Goal: Task Accomplishment & Management: Manage account settings

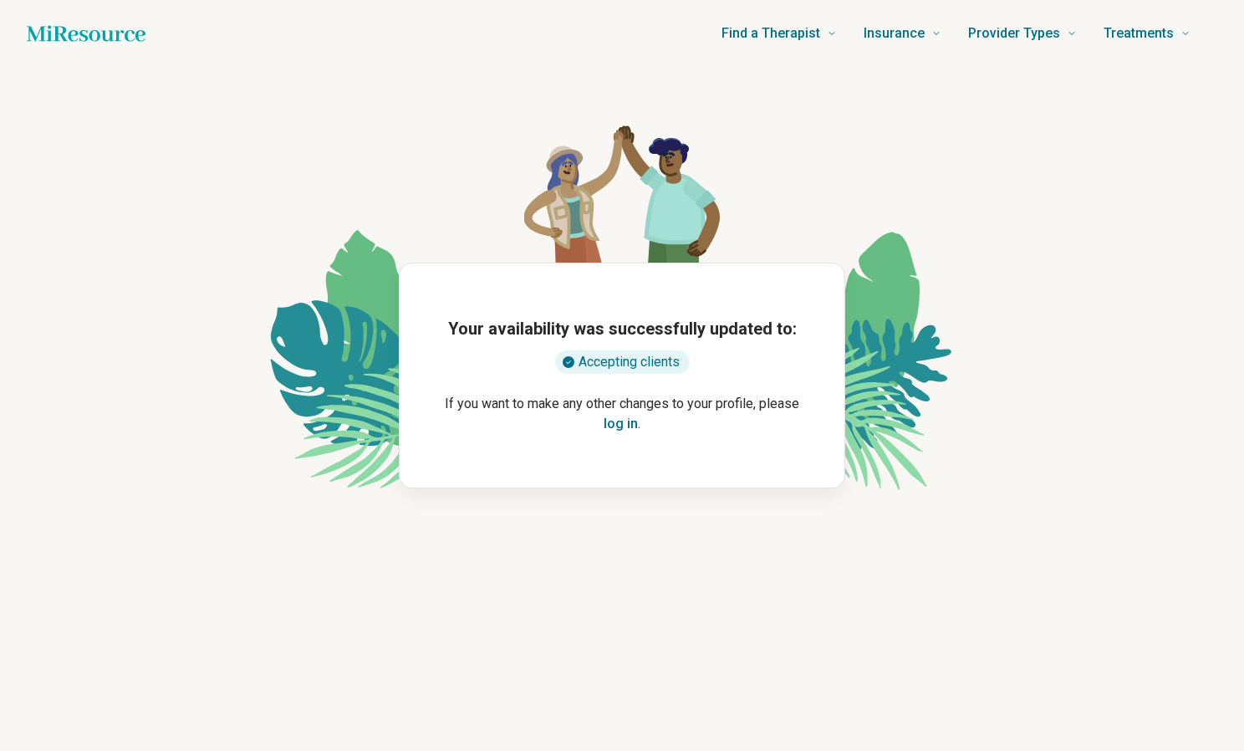
click at [623, 425] on button "log in" at bounding box center [620, 424] width 34 height 20
click at [616, 429] on button "log in" at bounding box center [620, 424] width 34 height 20
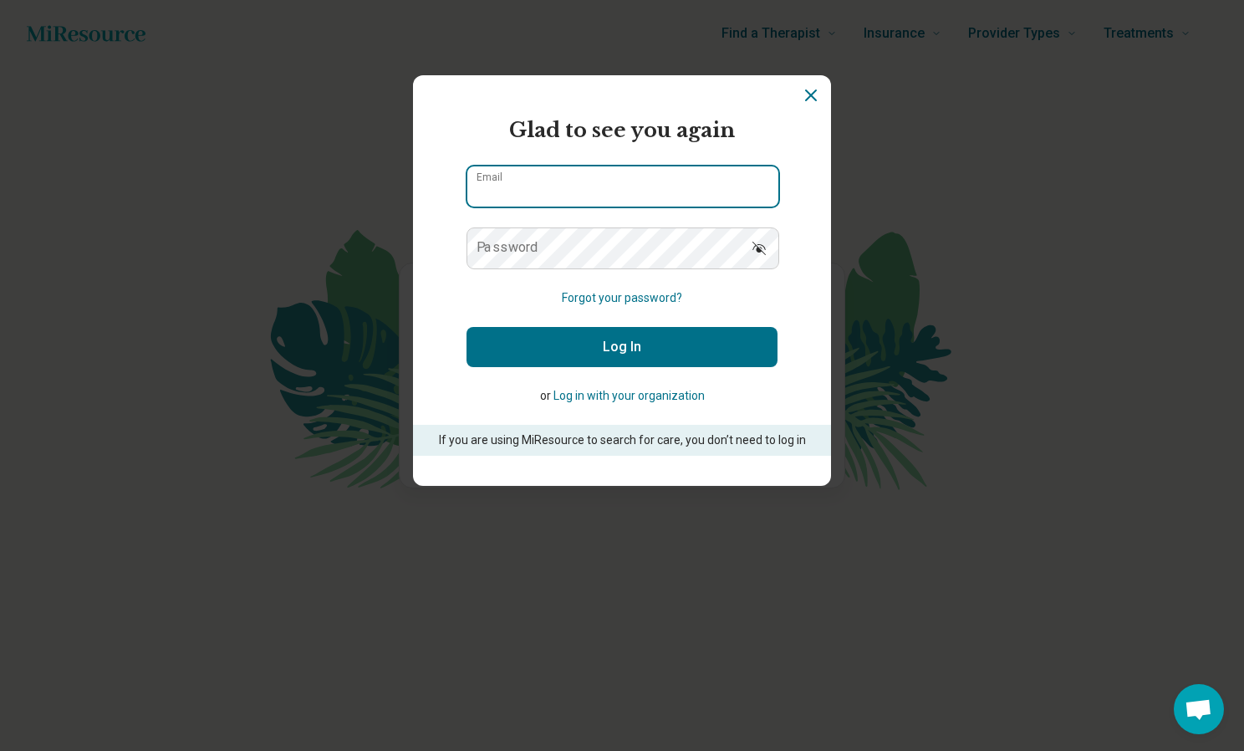
type input "**********"
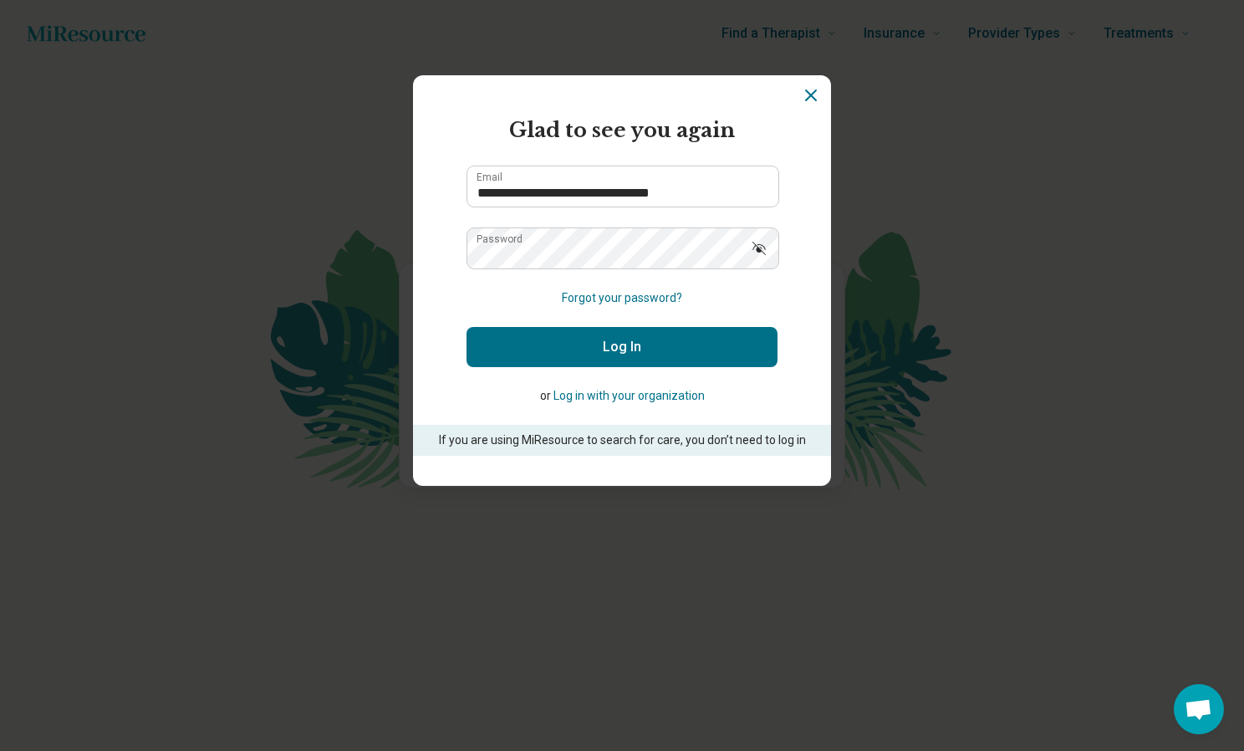
click at [561, 342] on button "Log In" at bounding box center [621, 347] width 311 height 40
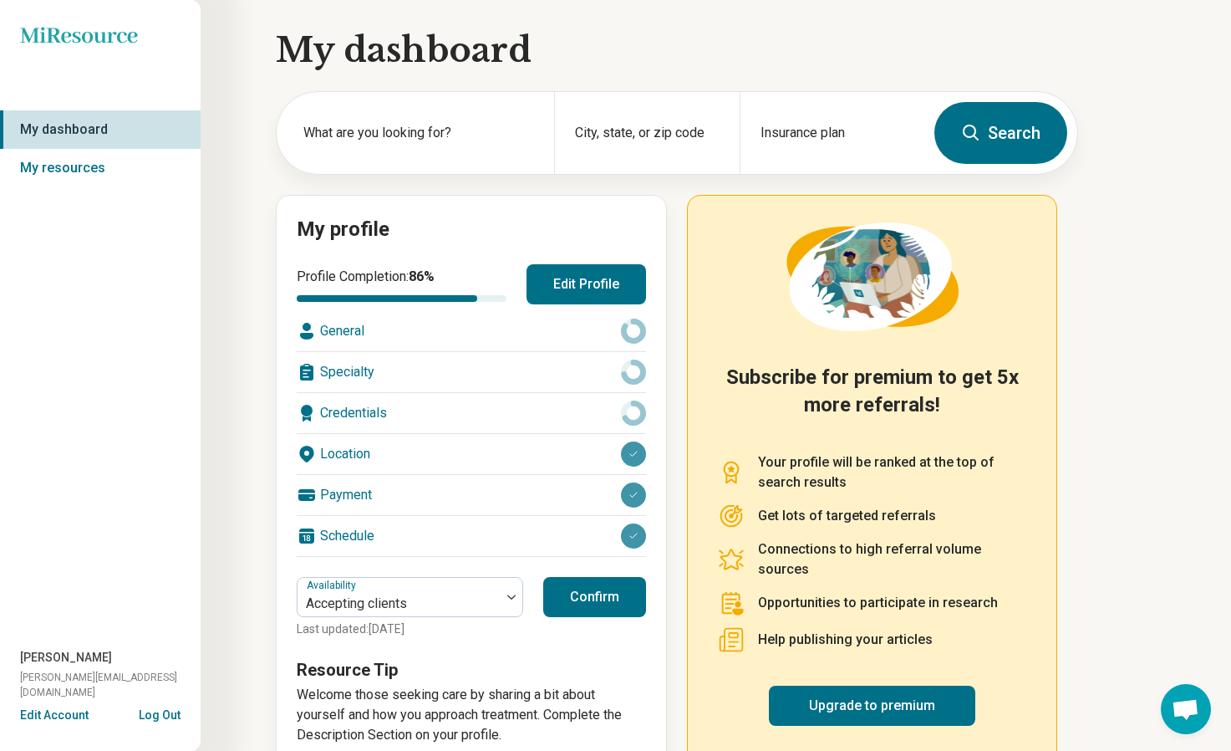
scroll to position [38, 0]
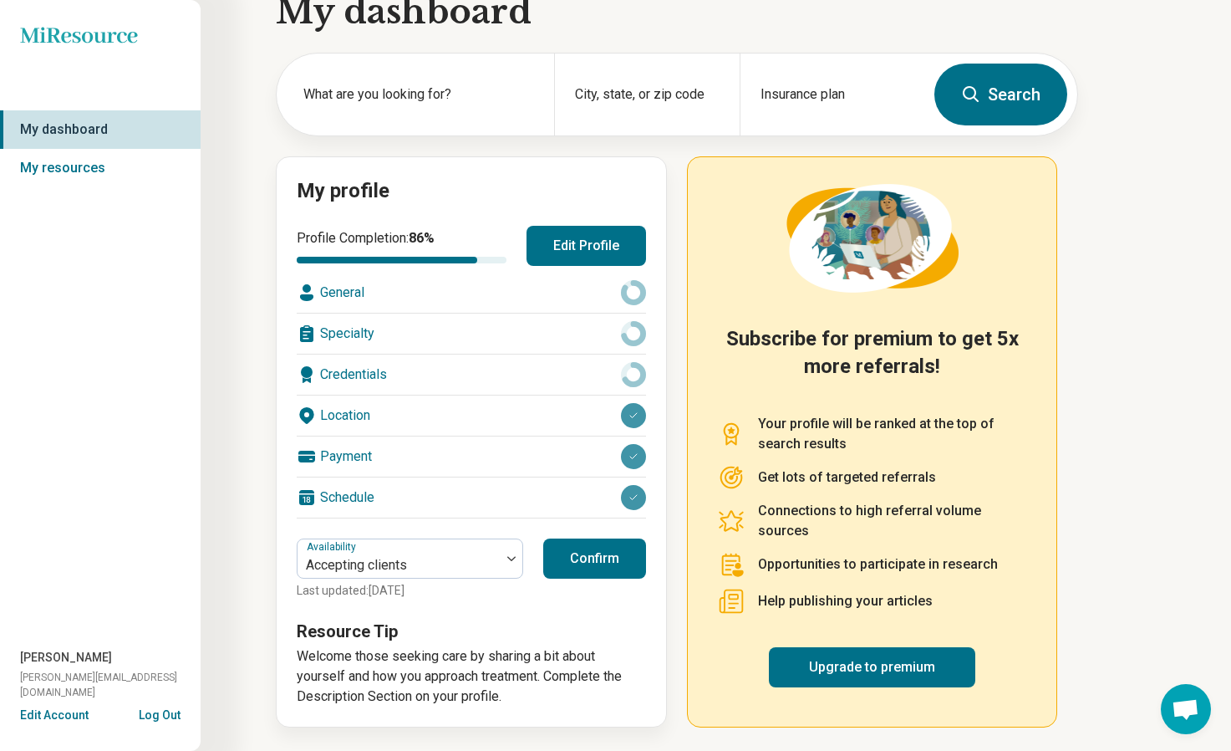
click at [419, 658] on p "Welcome those seeking care by sharing a bit about yourself and how you approach…" at bounding box center [471, 676] width 349 height 60
click at [592, 557] on button "Confirm" at bounding box center [594, 558] width 103 height 40
click at [374, 299] on div "General" at bounding box center [471, 292] width 349 height 40
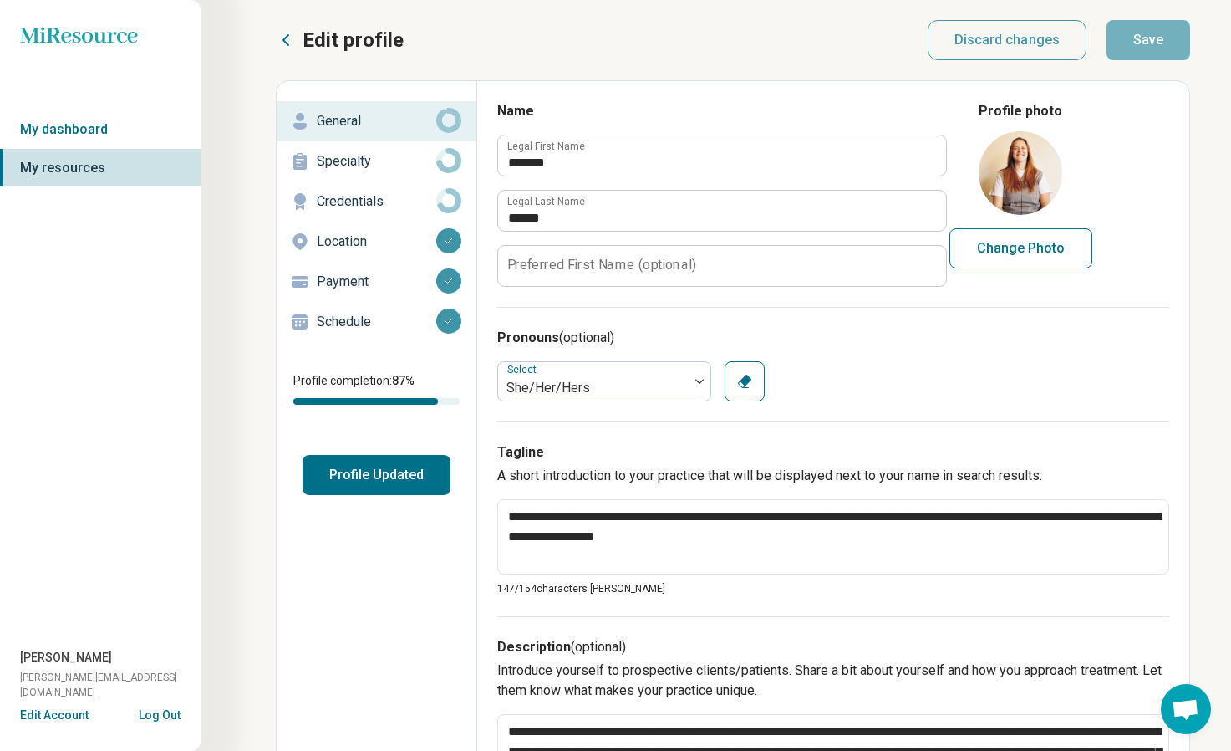
click at [161, 720] on button "Log Out" at bounding box center [160, 712] width 42 height 13
